Goal: Task Accomplishment & Management: Manage account settings

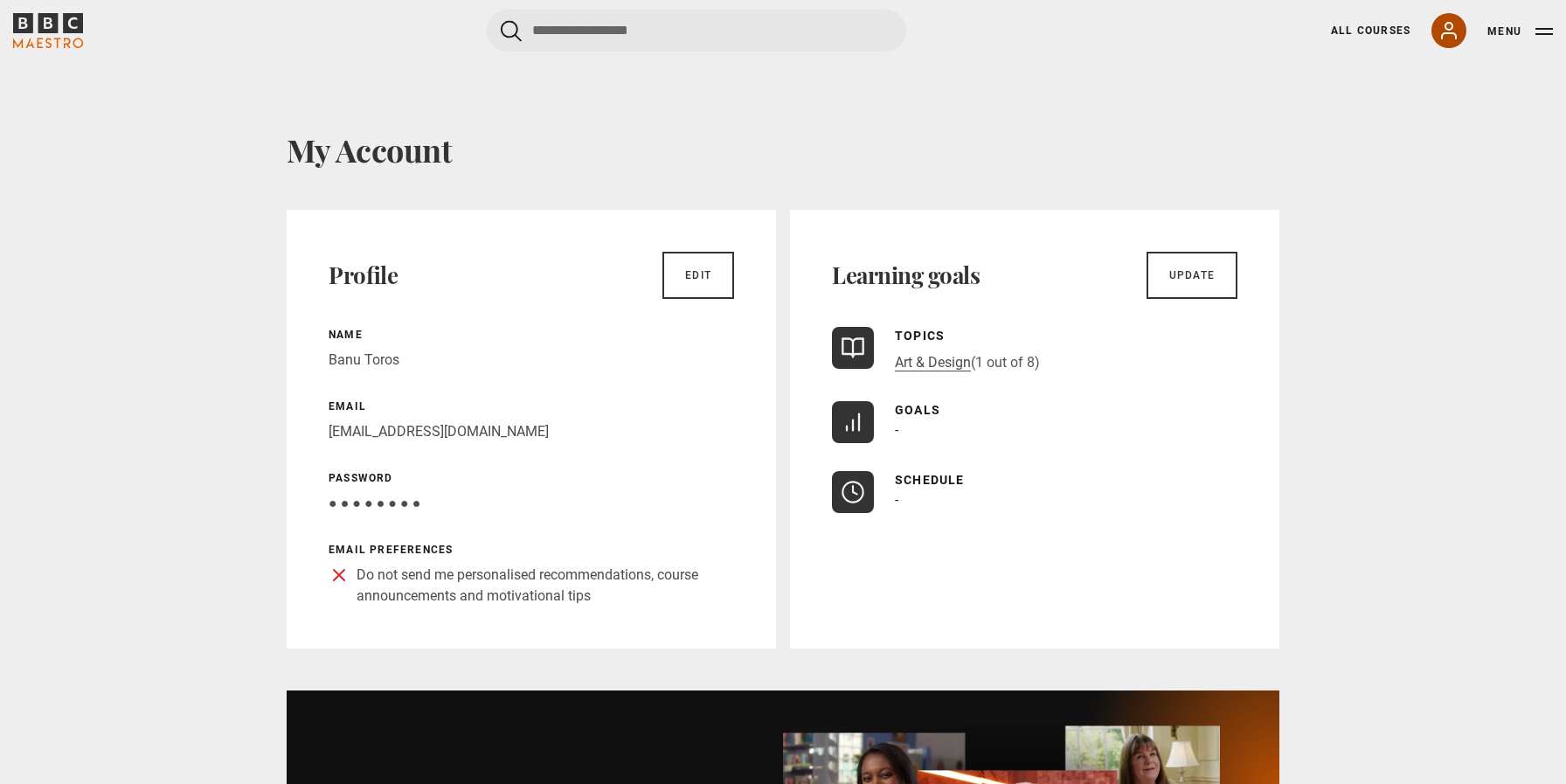
click at [1449, 25] on icon at bounding box center [1449, 31] width 21 height 21
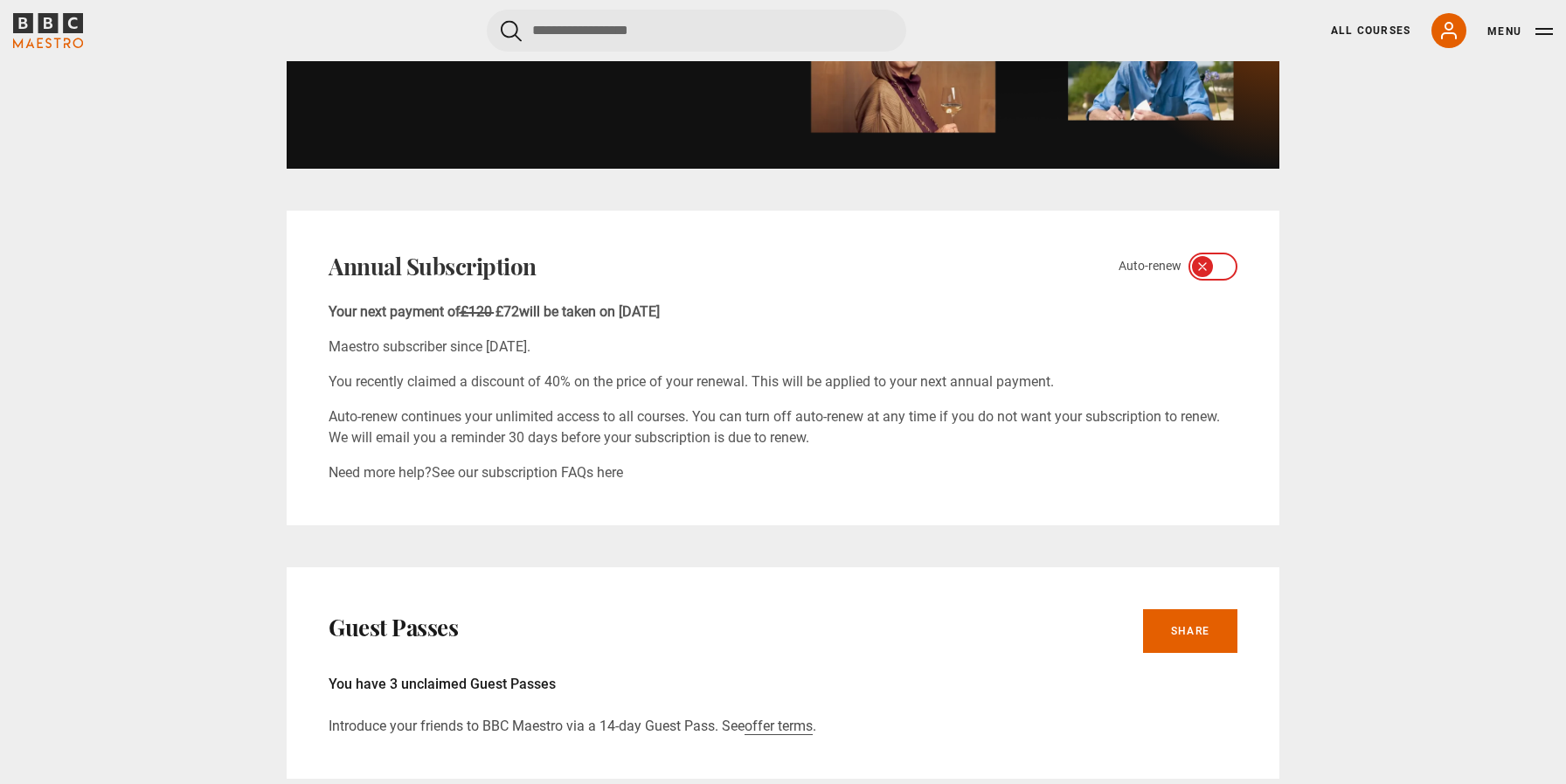
scroll to position [891, 0]
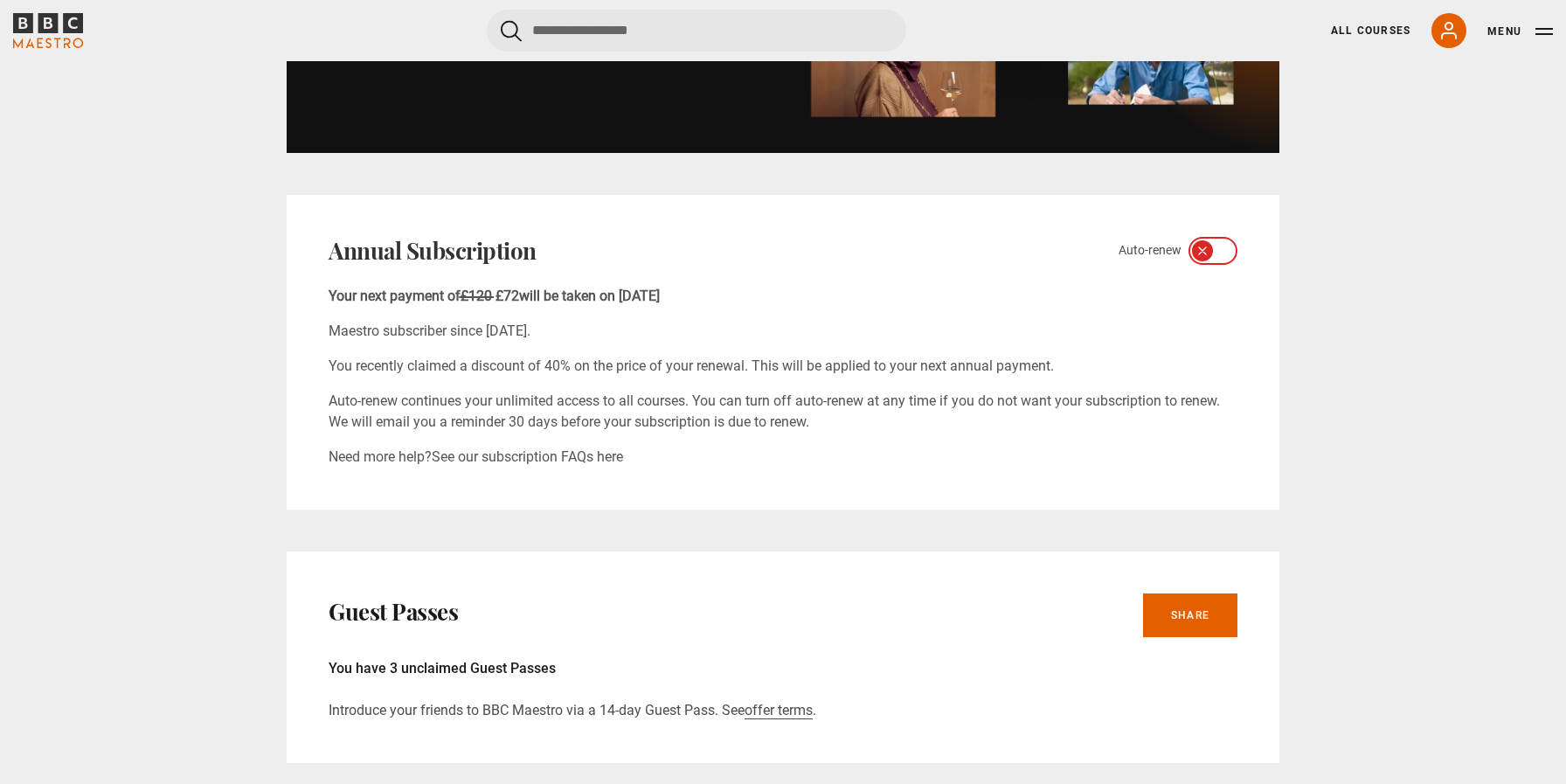
click at [1219, 249] on icon at bounding box center [1224, 250] width 10 height 6
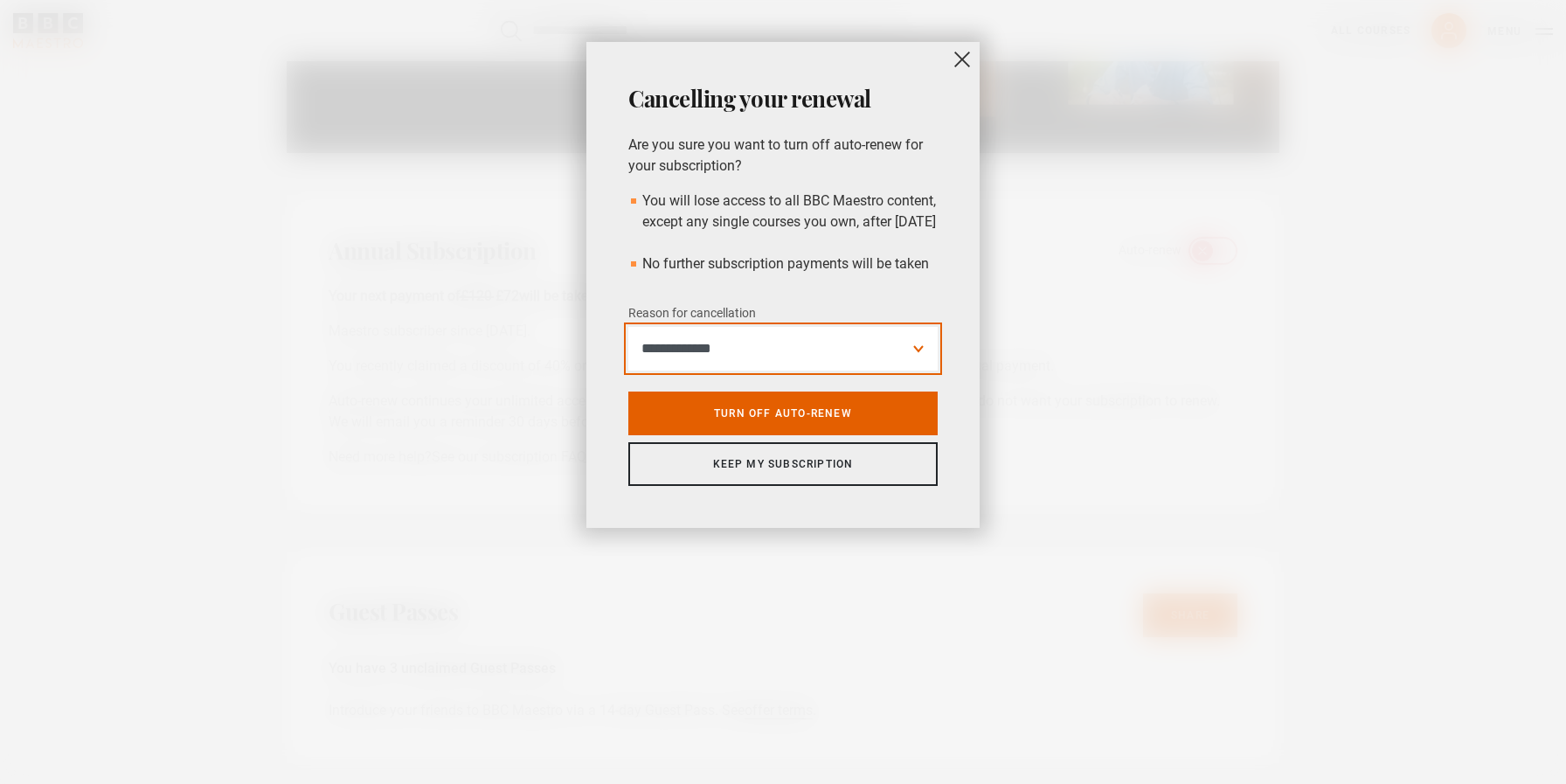
select select "**********"
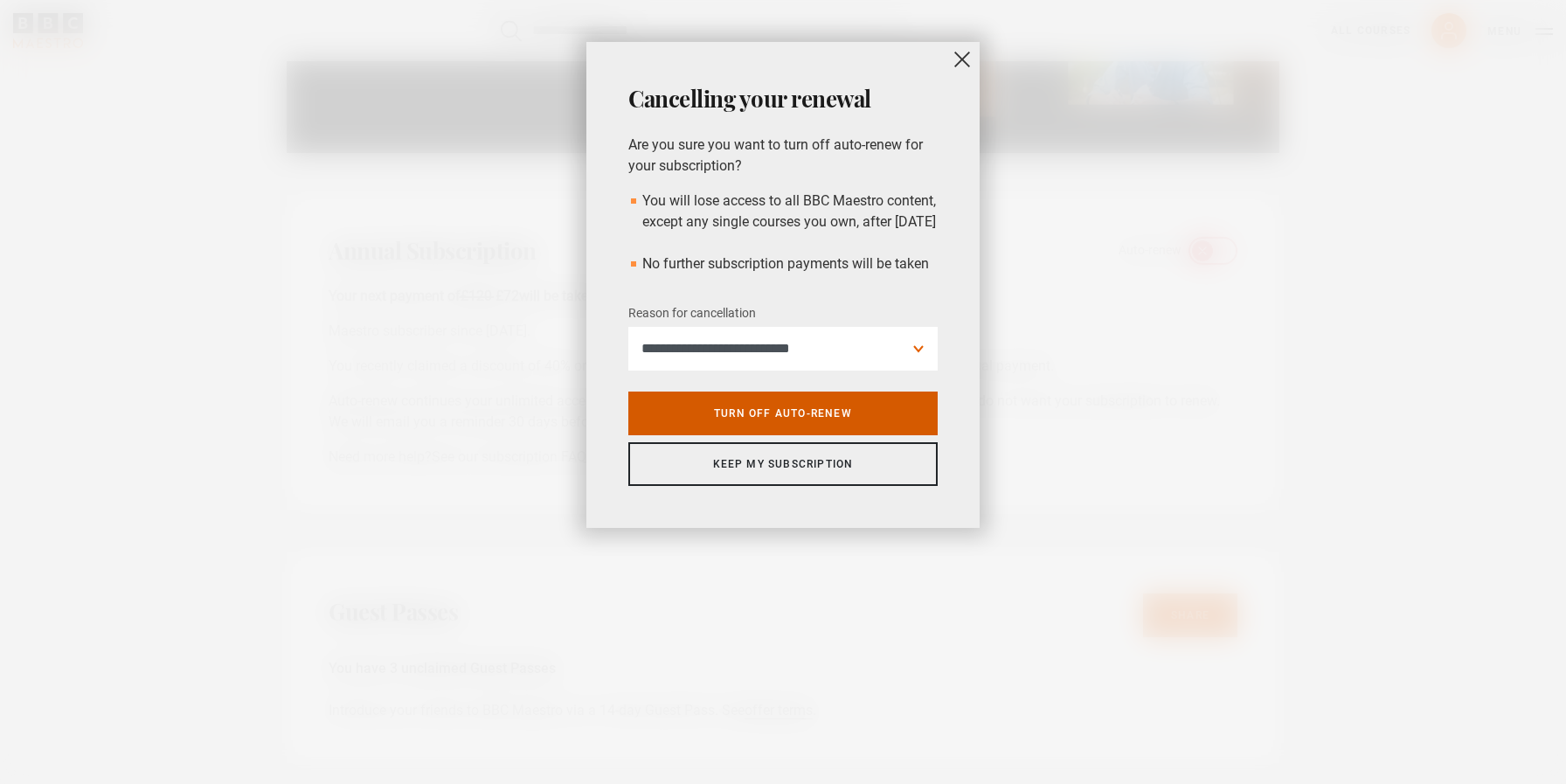
click at [835, 434] on link "Turn off auto-renew" at bounding box center [783, 414] width 309 height 44
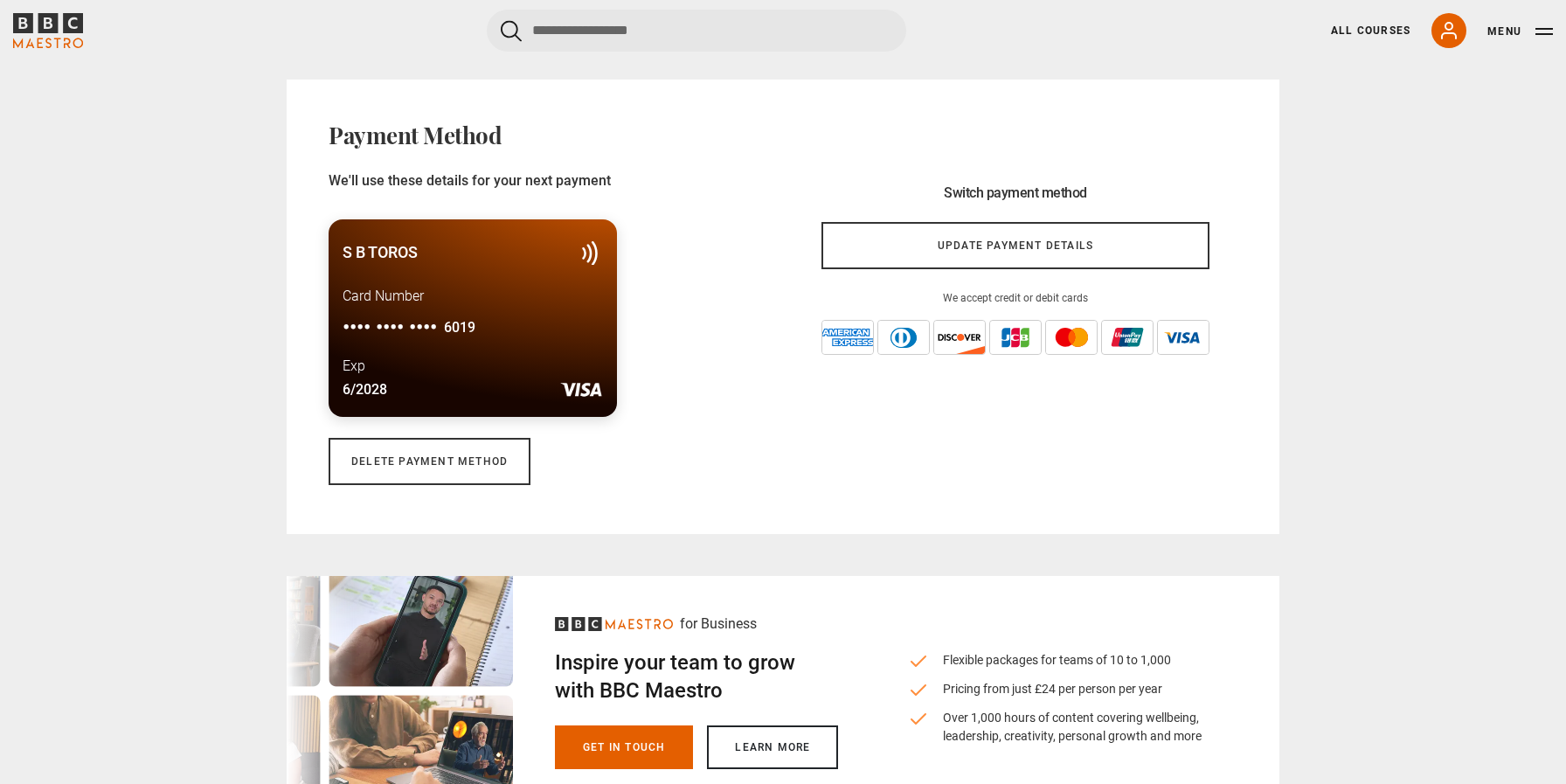
scroll to position [1531, 0]
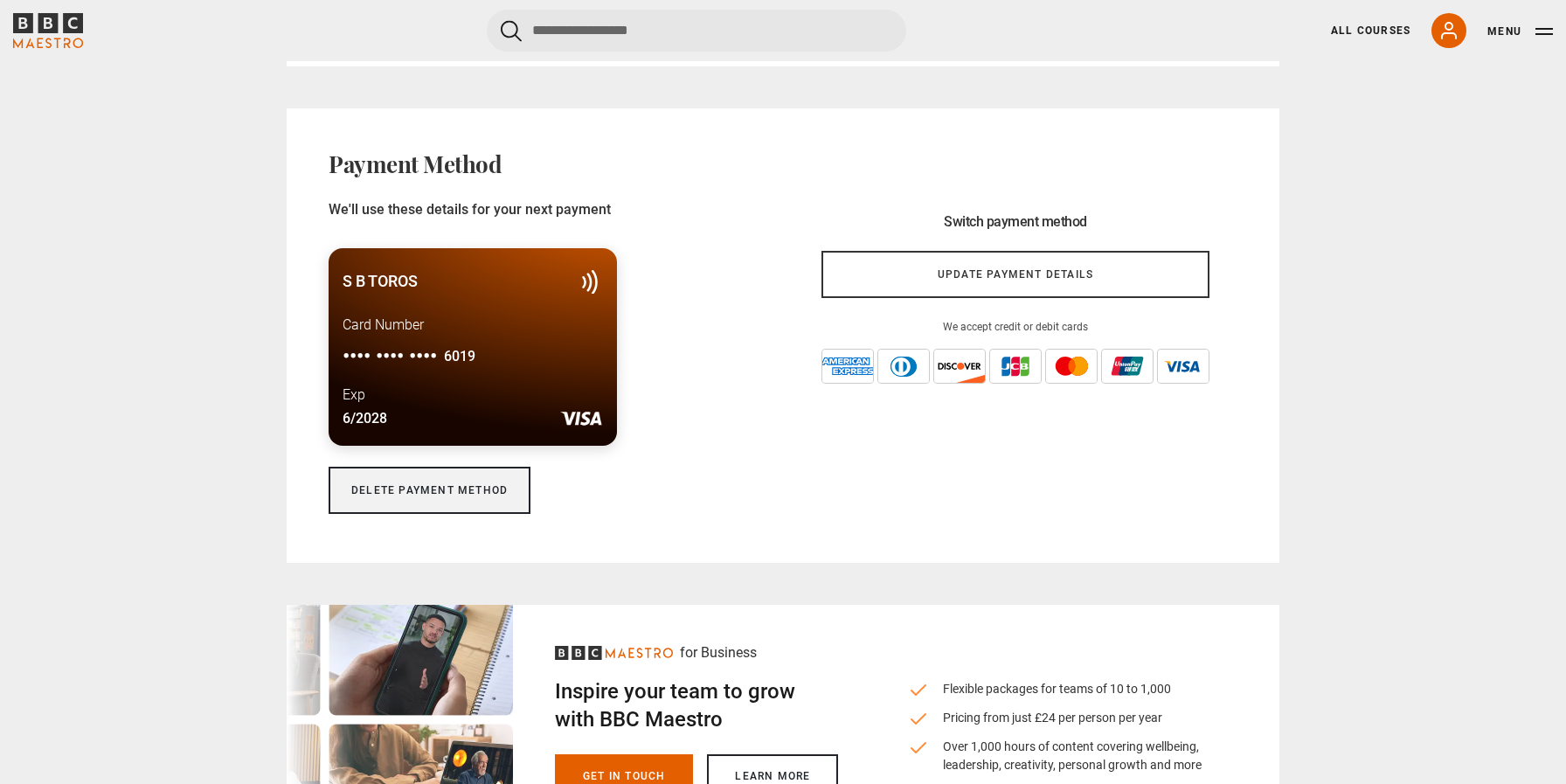
click at [457, 489] on link "Delete payment method" at bounding box center [429, 489] width 202 height 47
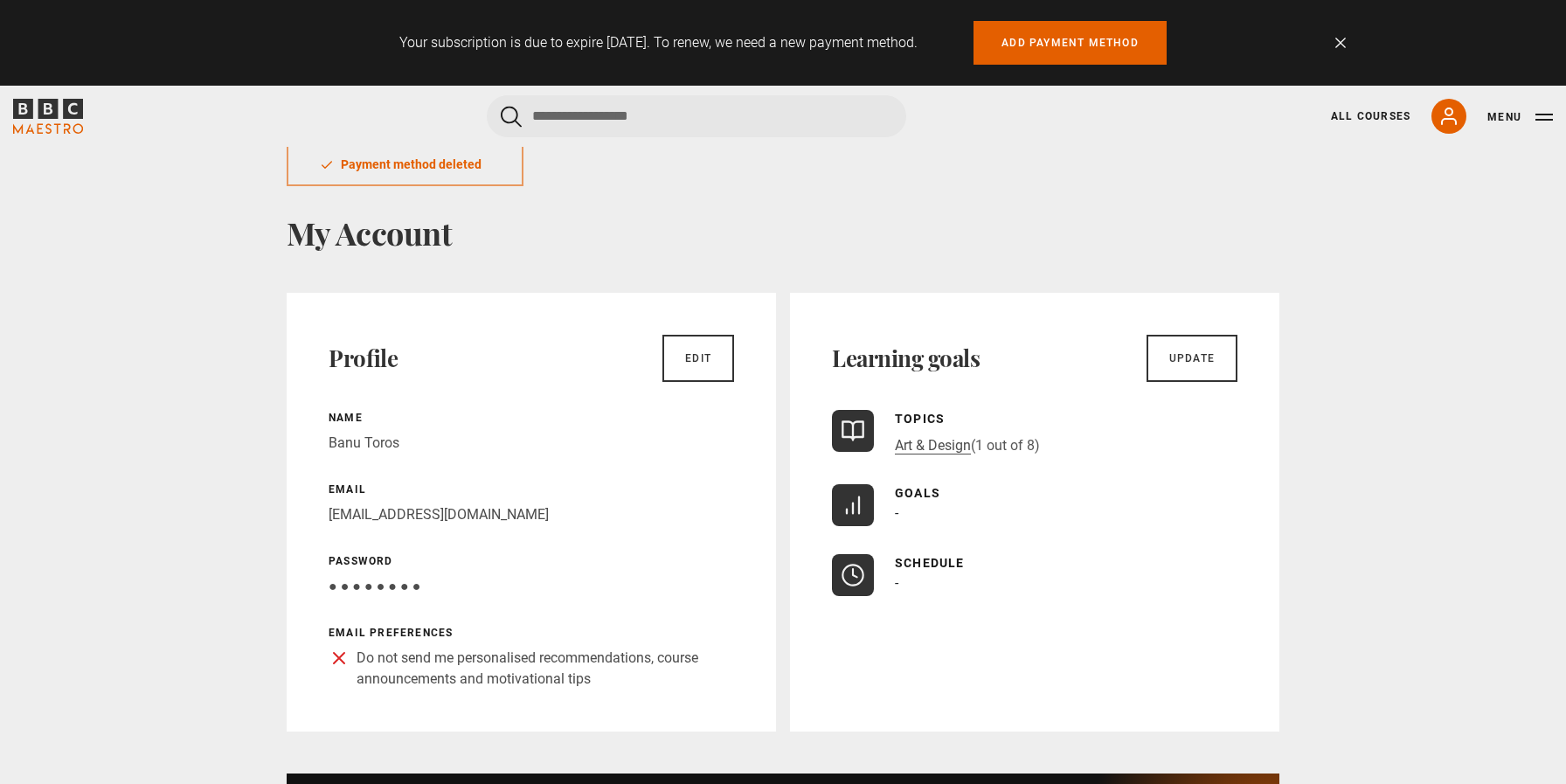
scroll to position [15, 0]
